Goal: Use online tool/utility: Utilize a website feature to perform a specific function

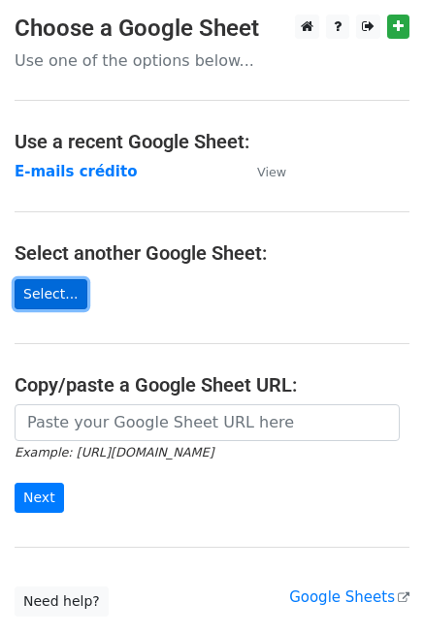
click at [63, 296] on link "Select..." at bounding box center [51, 294] width 73 height 30
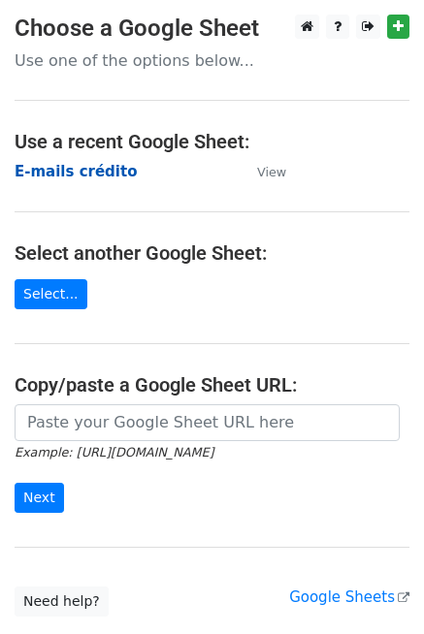
click at [94, 174] on strong "E-mails crédito" at bounding box center [76, 171] width 122 height 17
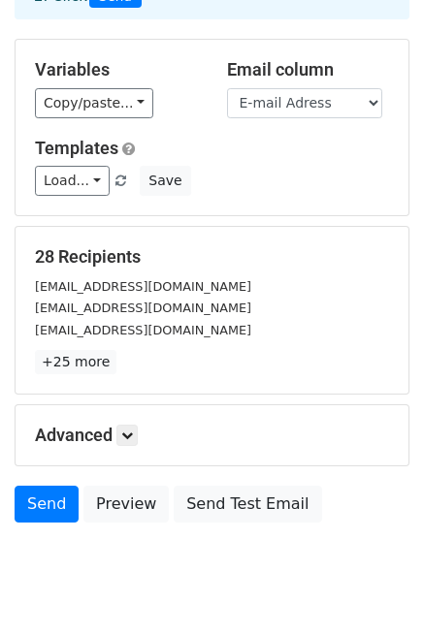
scroll to position [143, 0]
